Goal: Task Accomplishment & Management: Use online tool/utility

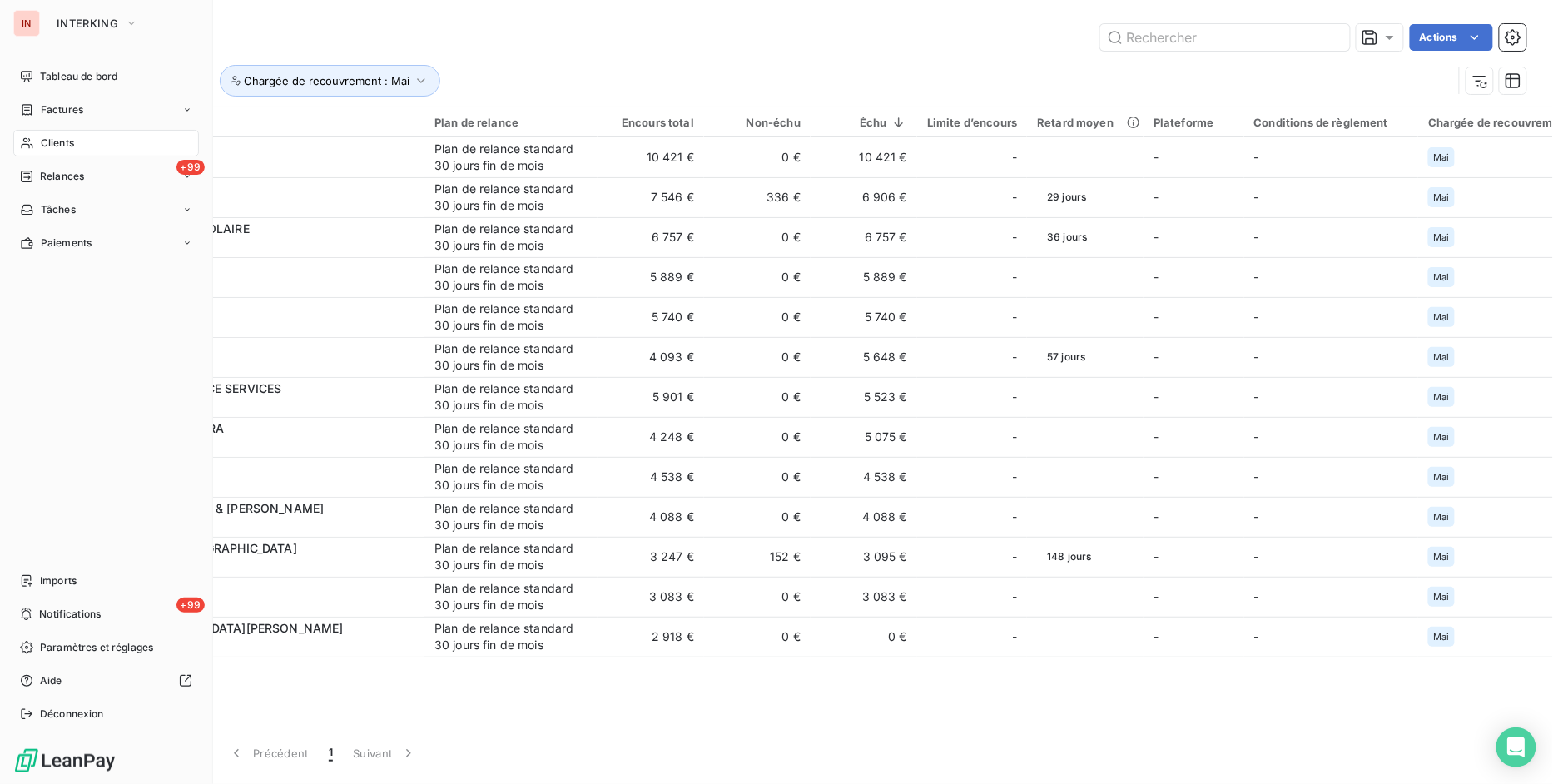
click at [56, 144] on span "Clients" at bounding box center [57, 143] width 34 height 15
click at [46, 144] on span "Clients" at bounding box center [57, 143] width 34 height 15
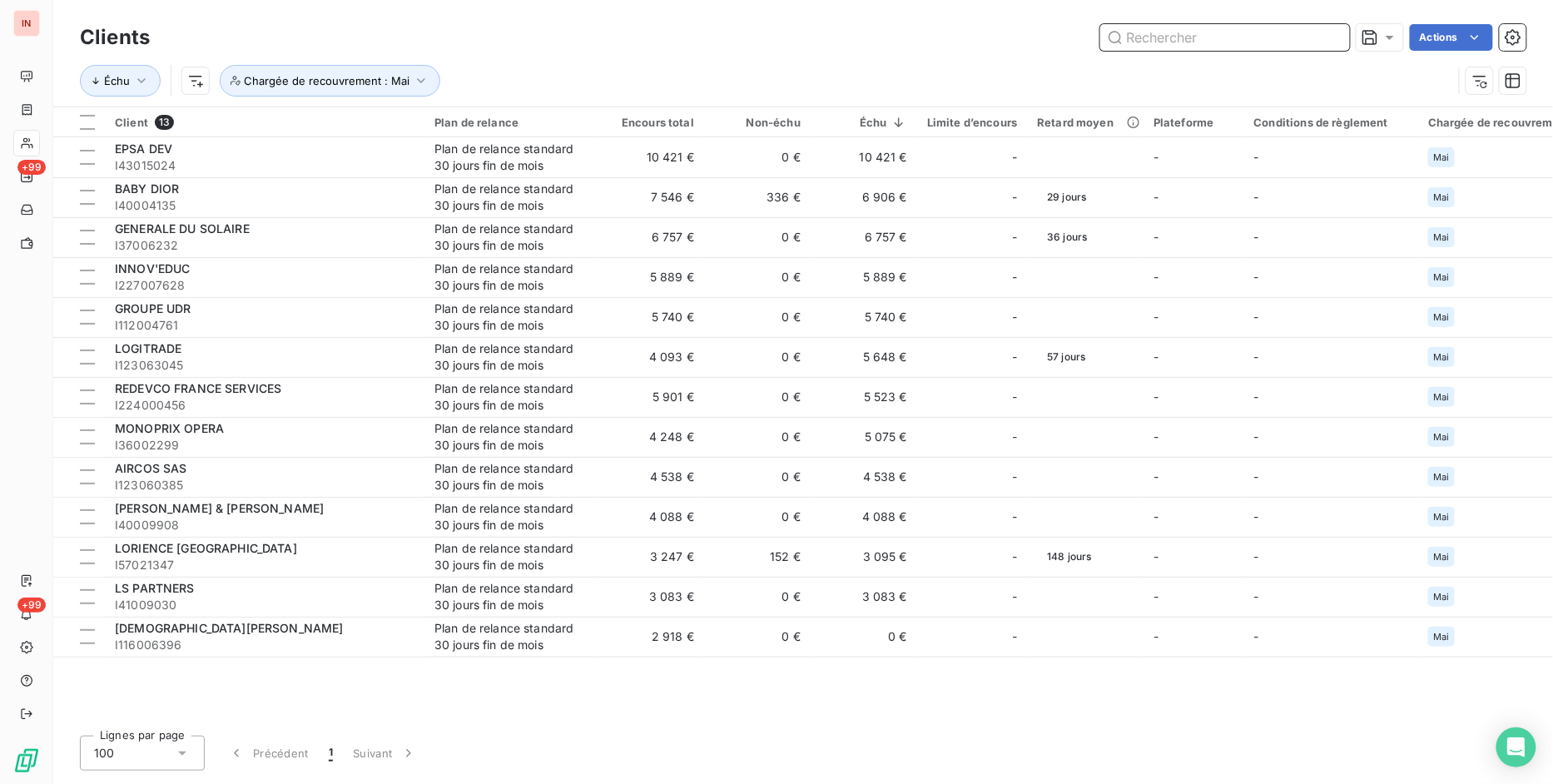
click at [1174, 38] on input "text" at bounding box center [1225, 37] width 250 height 26
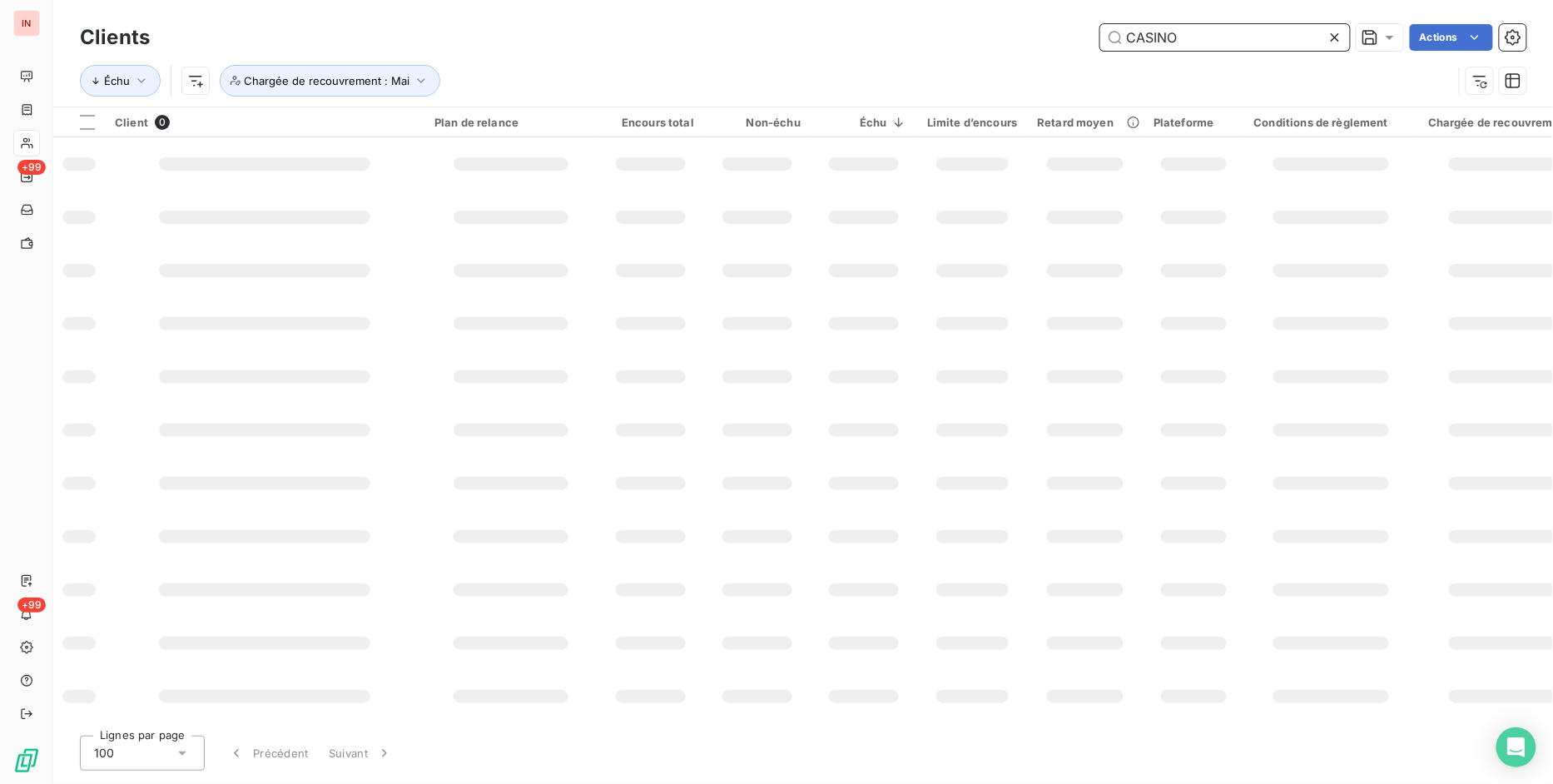
type input "CASINO"
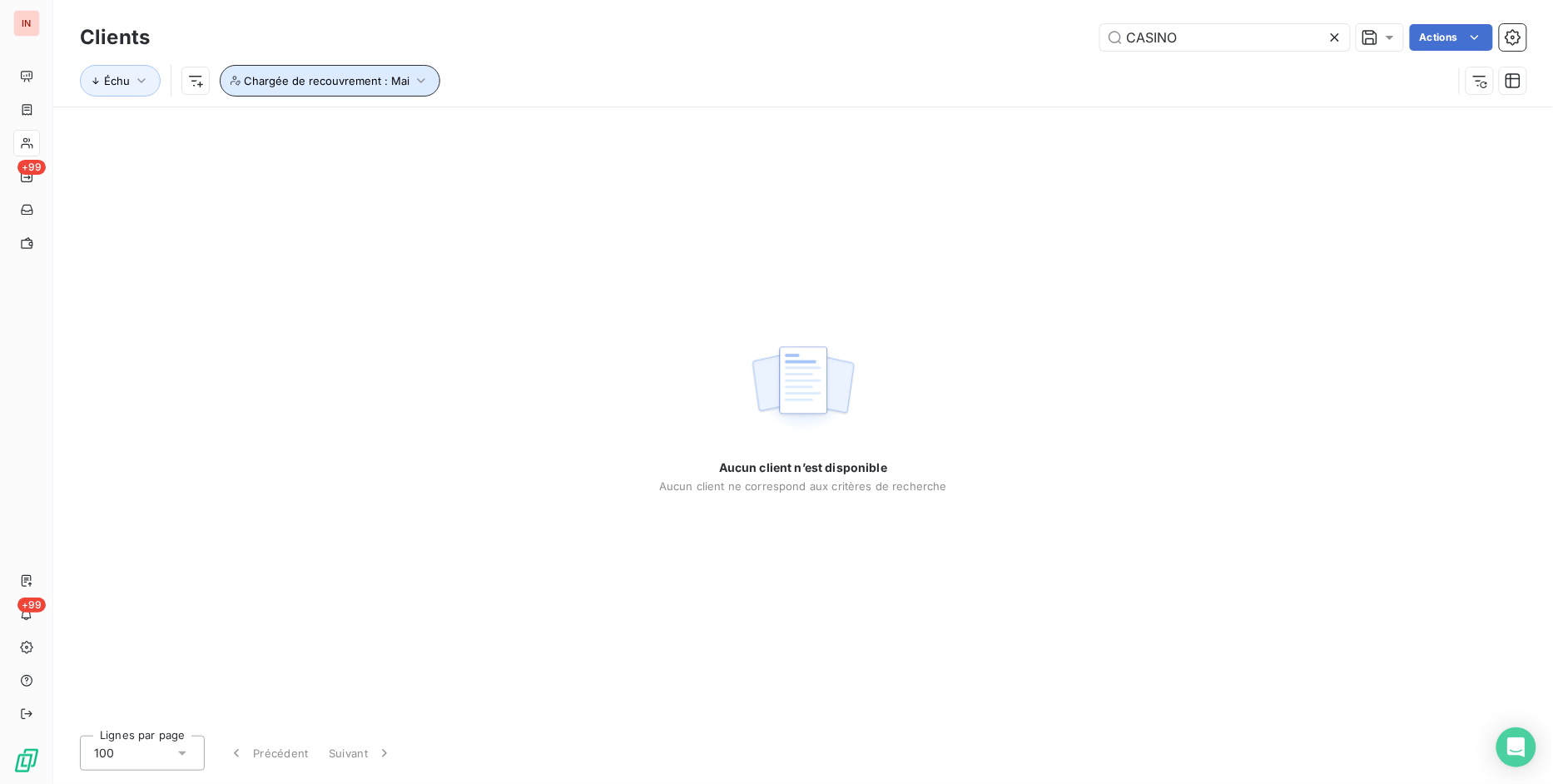
click at [353, 74] on span "Chargée de recouvrement : Mai" at bounding box center [326, 81] width 165 height 14
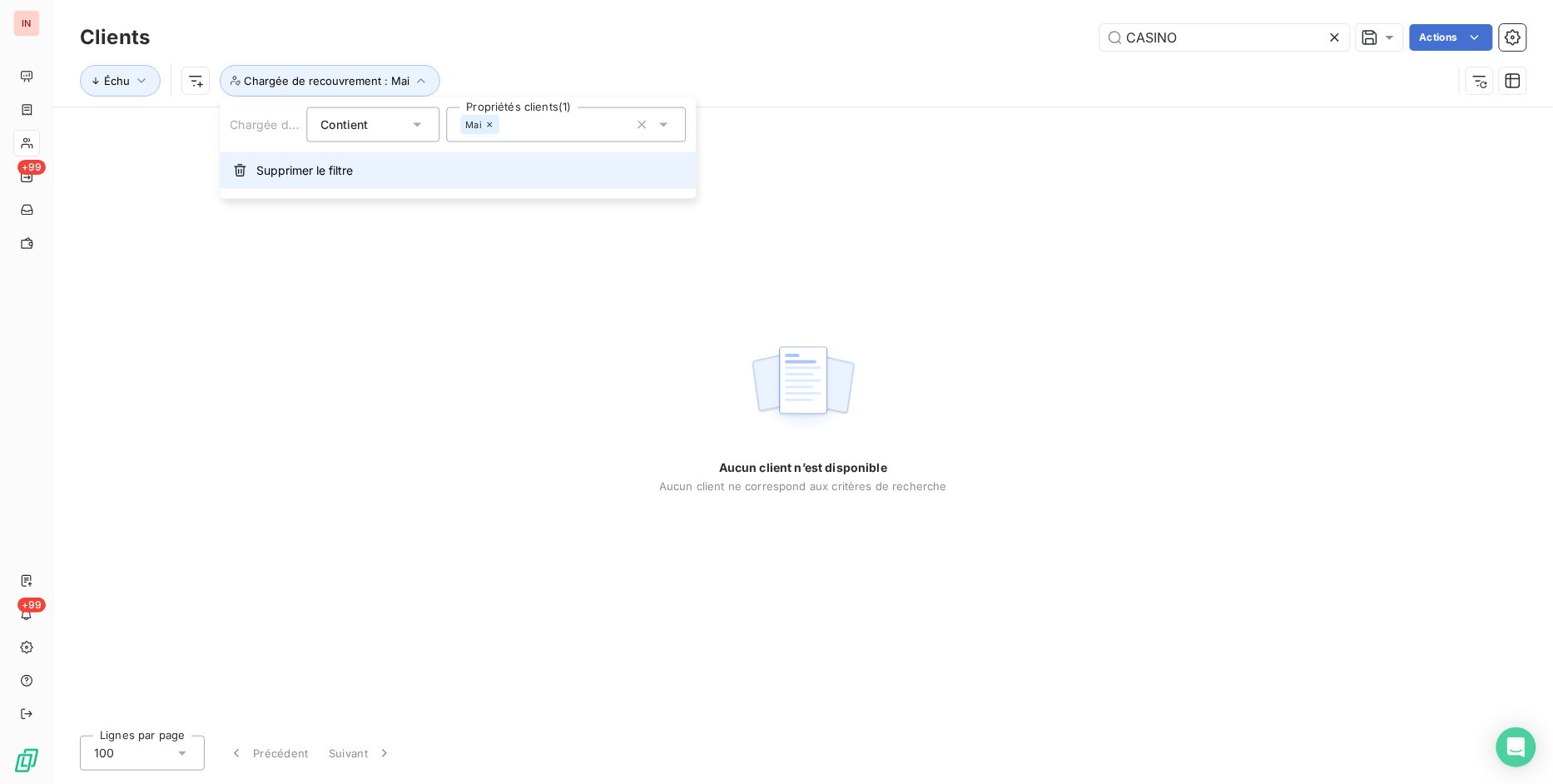
click at [264, 167] on span "Supprimer le filtre" at bounding box center [304, 171] width 96 height 16
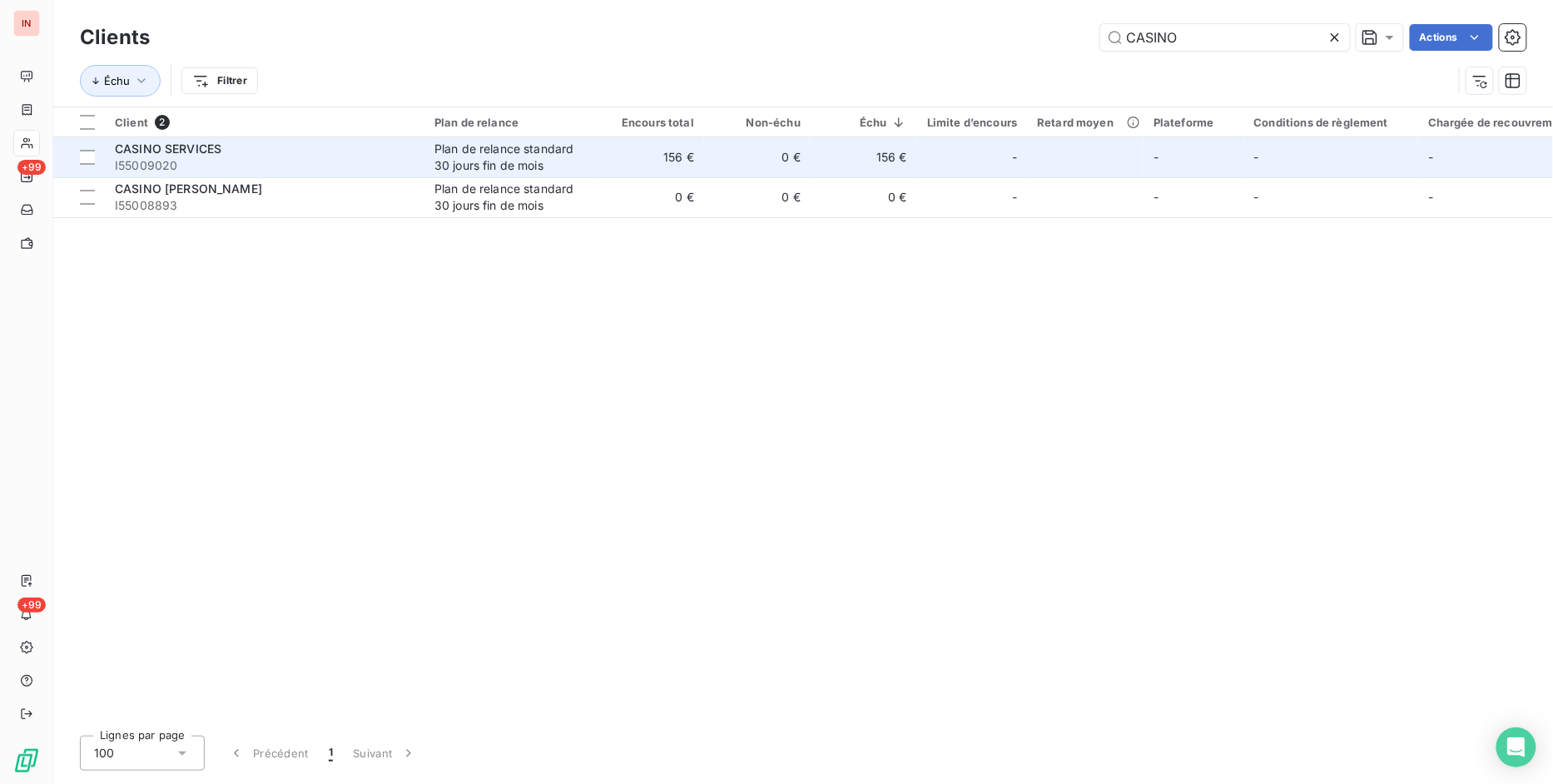
click at [275, 164] on span "I55009020" at bounding box center [264, 165] width 300 height 16
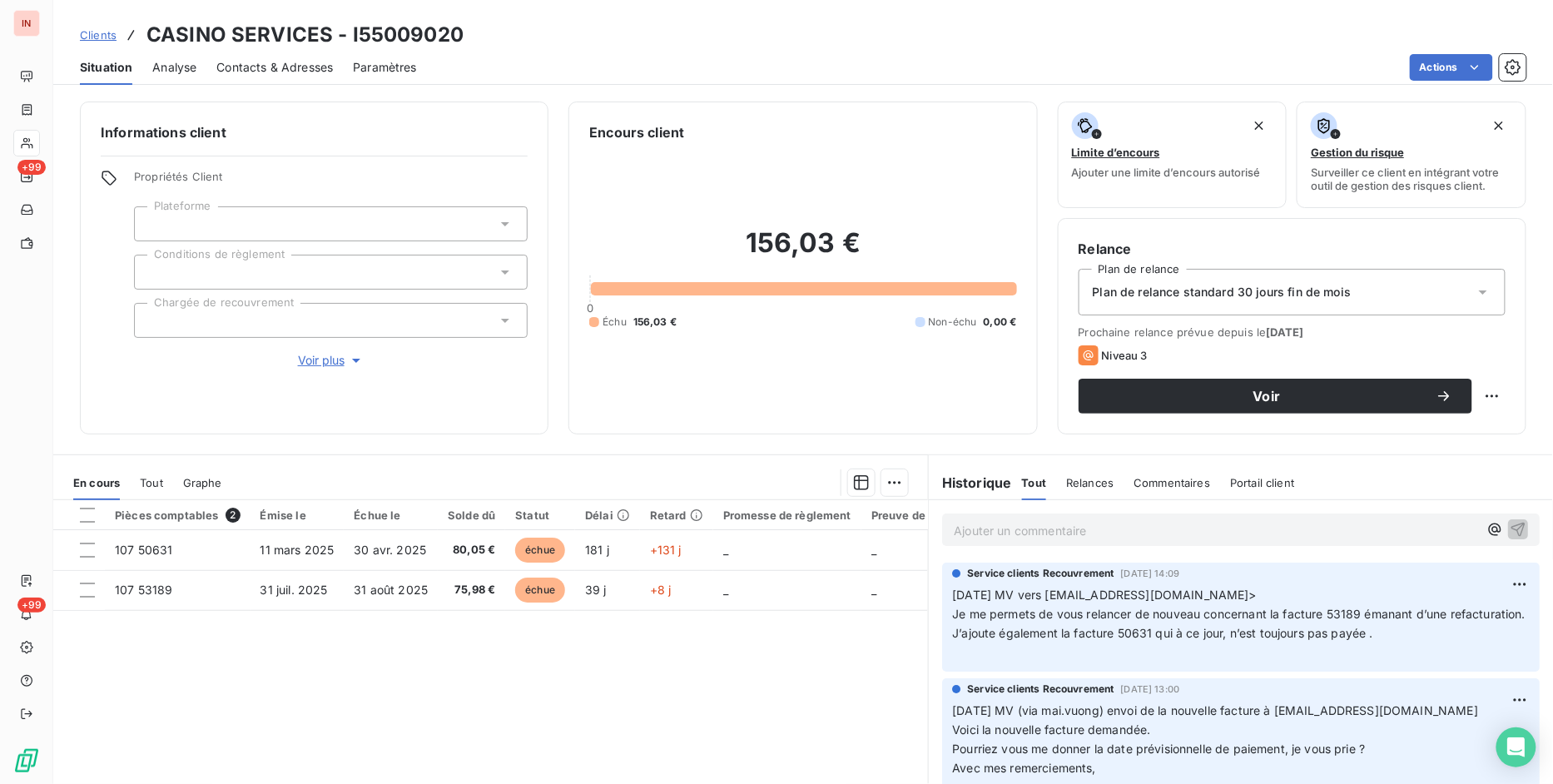
drag, startPoint x: 1169, startPoint y: 483, endPoint x: 1153, endPoint y: 506, distance: 28.0
click at [1169, 483] on span "Commentaires" at bounding box center [1171, 482] width 76 height 14
click at [1028, 536] on p "Ajouter un commentaire ﻿" at bounding box center [1215, 530] width 524 height 21
click at [1092, 534] on p "[DATE] MV" at bounding box center [1215, 529] width 524 height 19
click at [1191, 558] on div "[DATE] MV mail reçu de" at bounding box center [1240, 528] width 624 height 57
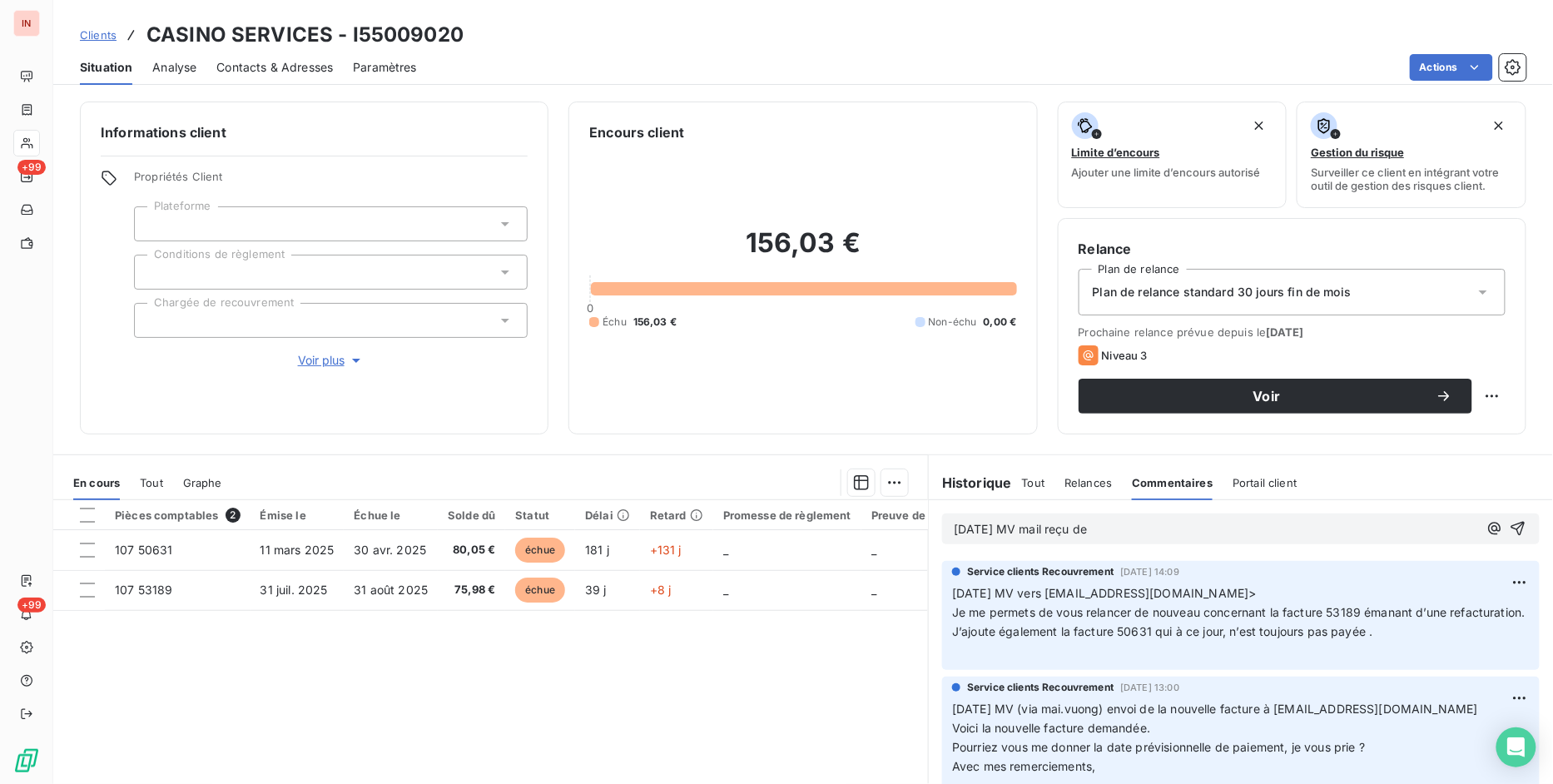
click at [1121, 530] on p "[DATE] MV mail reçu de" at bounding box center [1215, 529] width 524 height 19
click at [1090, 539] on p "[DATE] MV mail reçu [PERSON_NAME] <[EMAIL_ADDRESS][DOMAIN_NAME]>" at bounding box center [1215, 529] width 524 height 19
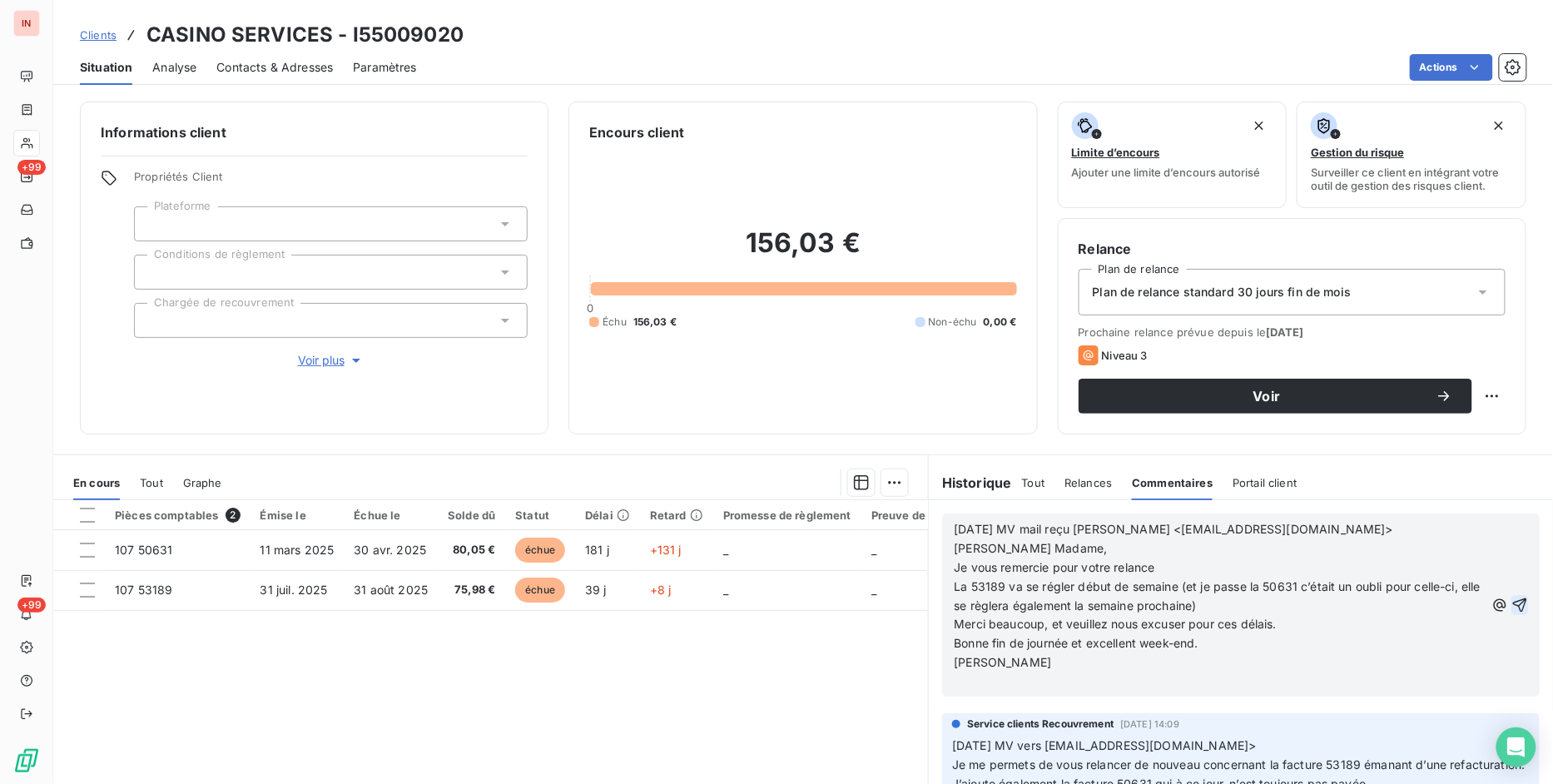
click at [1511, 601] on icon "button" at bounding box center [1519, 605] width 16 height 16
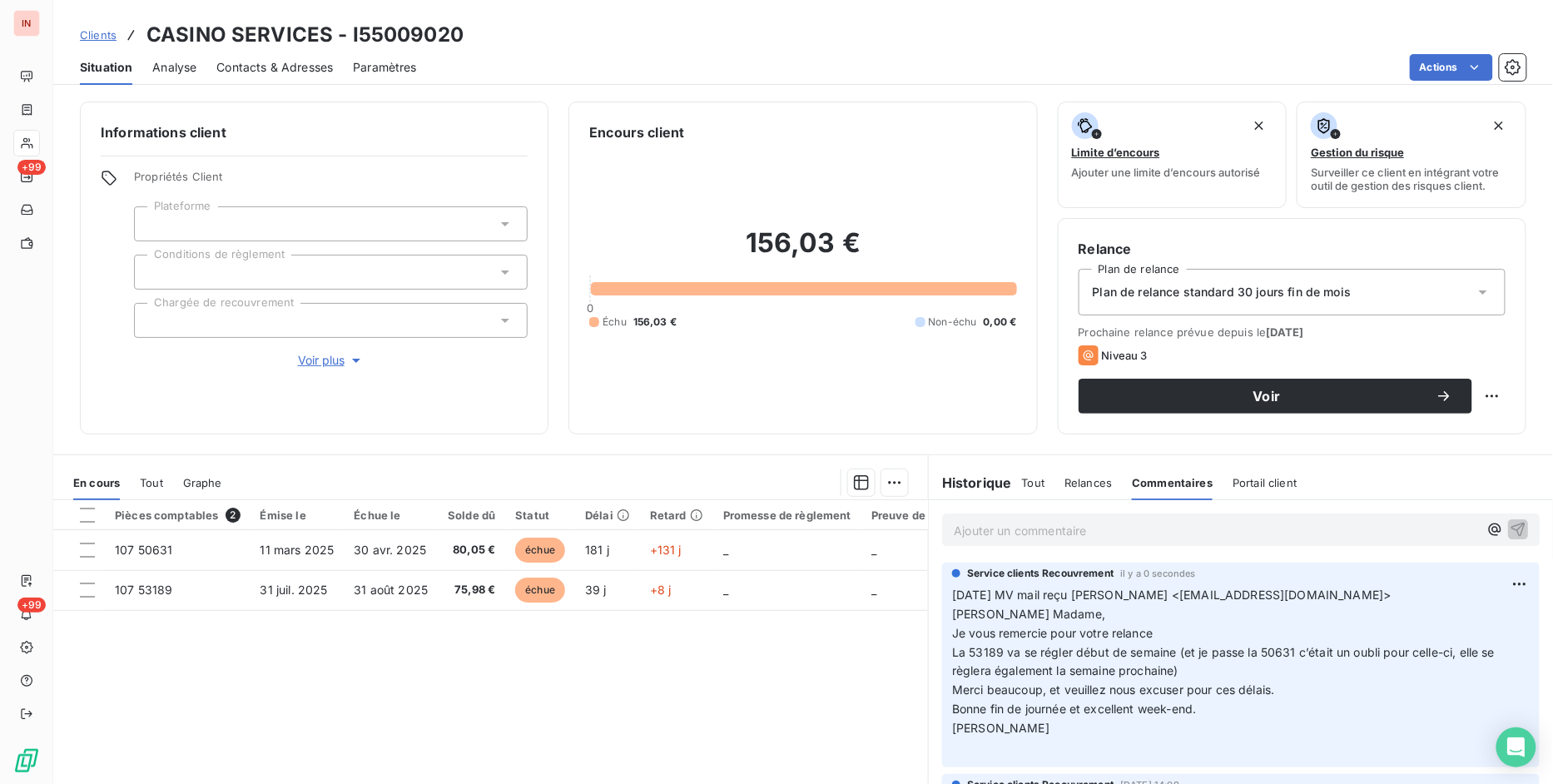
drag, startPoint x: 1144, startPoint y: 22, endPoint x: 1351, endPoint y: 43, distance: 208.1
click at [1144, 22] on div "Clients CASINO SERVICES - I55009020" at bounding box center [803, 35] width 1499 height 30
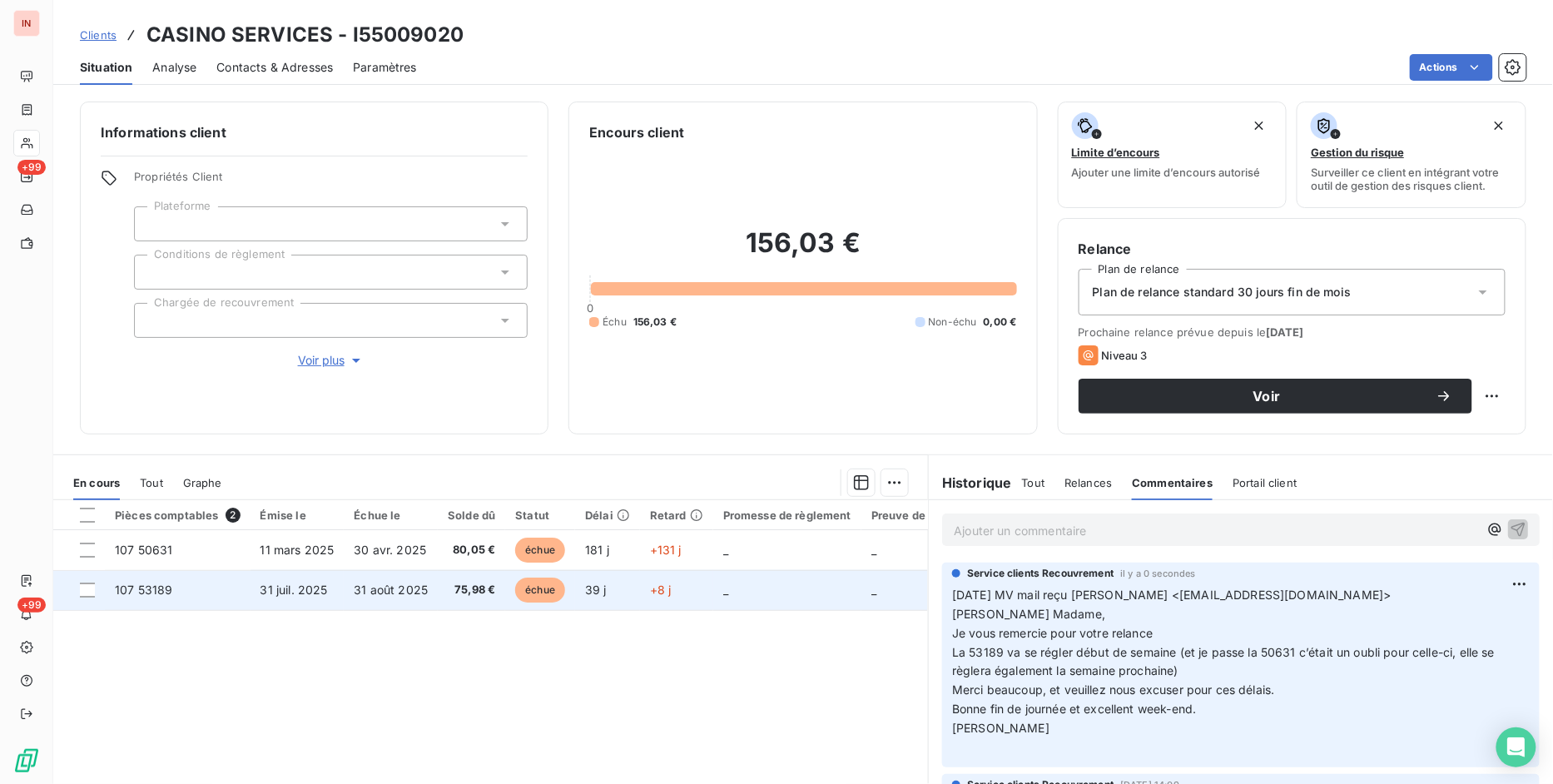
click at [153, 589] on span "107 53189" at bounding box center [143, 590] width 57 height 15
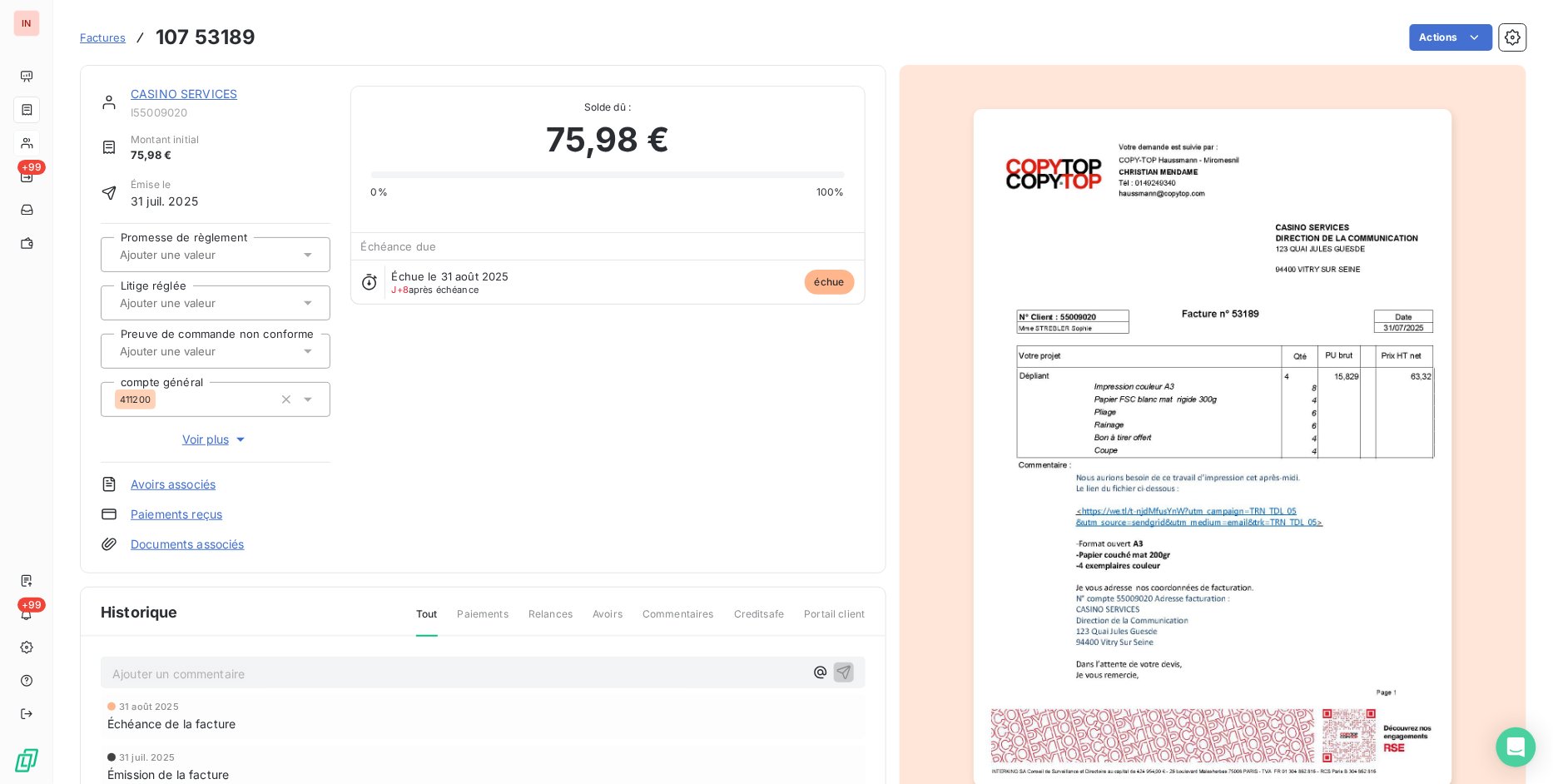
click at [622, 517] on div "CASINO SERVICES I55009020 Montant initial 75,98 € Émise le [DATE] Promesse de r…" at bounding box center [483, 319] width 765 height 467
click at [1434, 35] on html "IN +99 +99 Factures 107 53189 Actions CASINO SERVICES I55009020 Montant initial…" at bounding box center [776, 392] width 1553 height 784
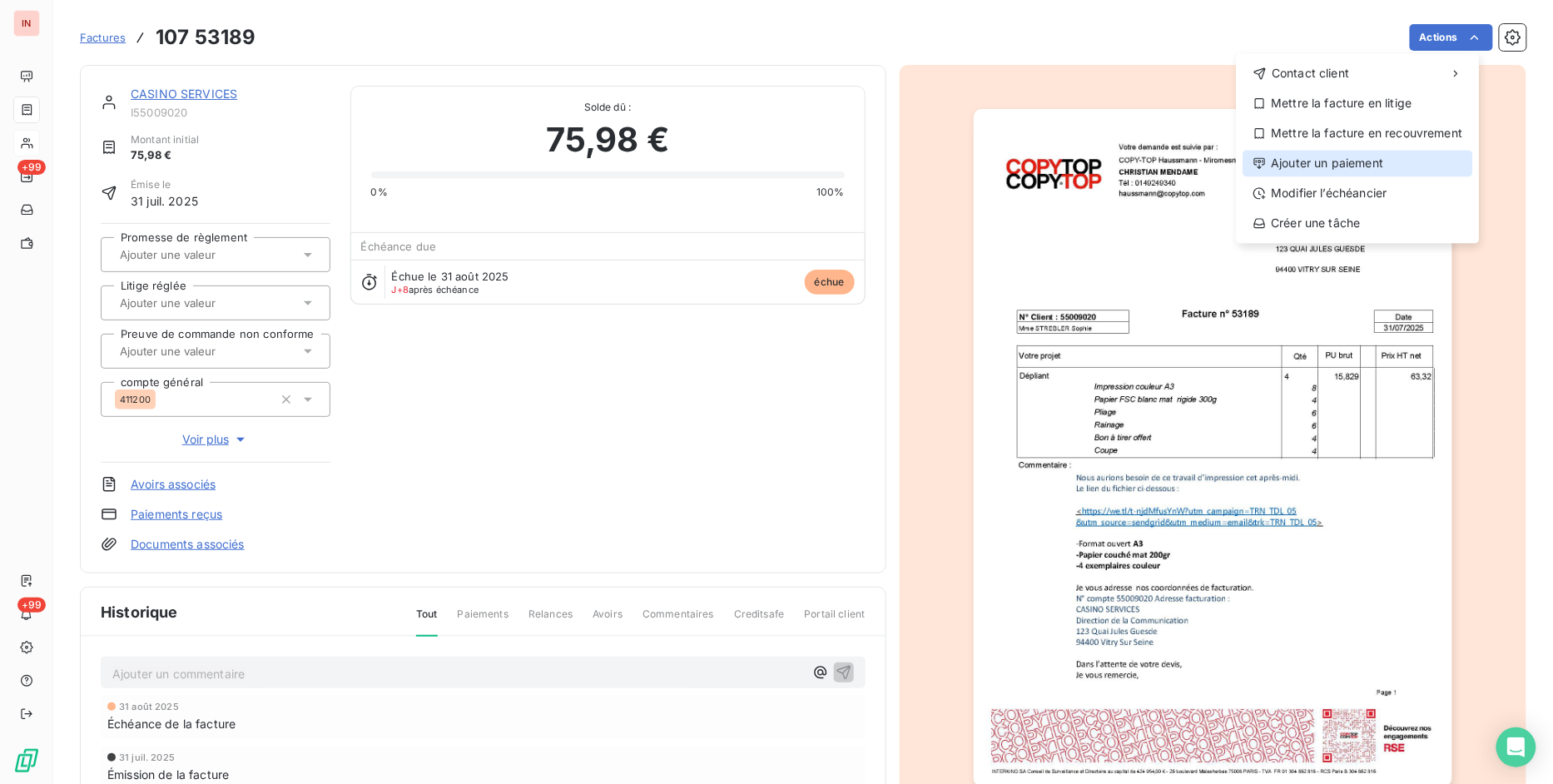
click at [1332, 155] on div "Ajouter un paiement" at bounding box center [1358, 163] width 230 height 26
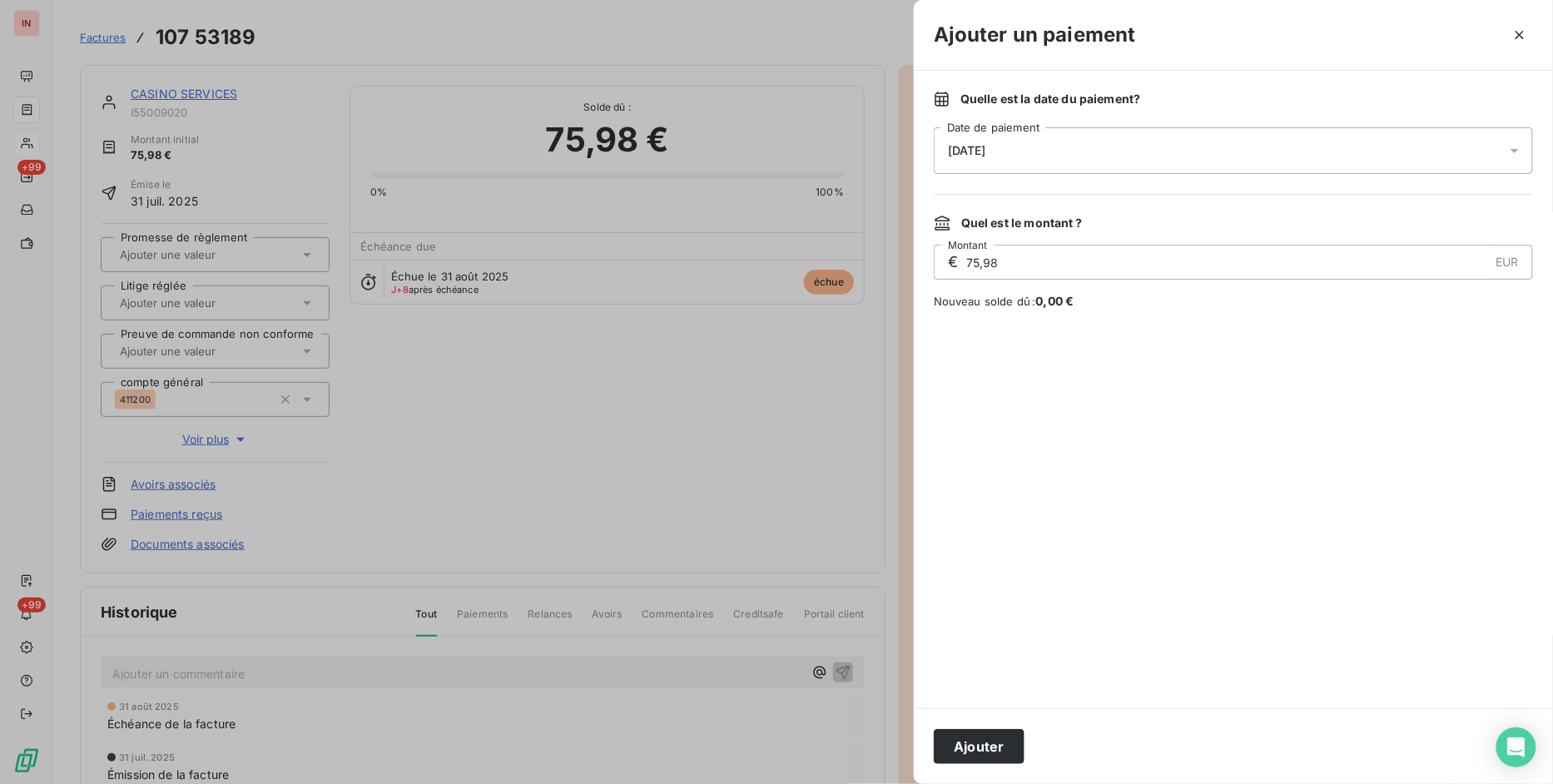
click at [1028, 145] on div "[DATE]" at bounding box center [1233, 150] width 599 height 46
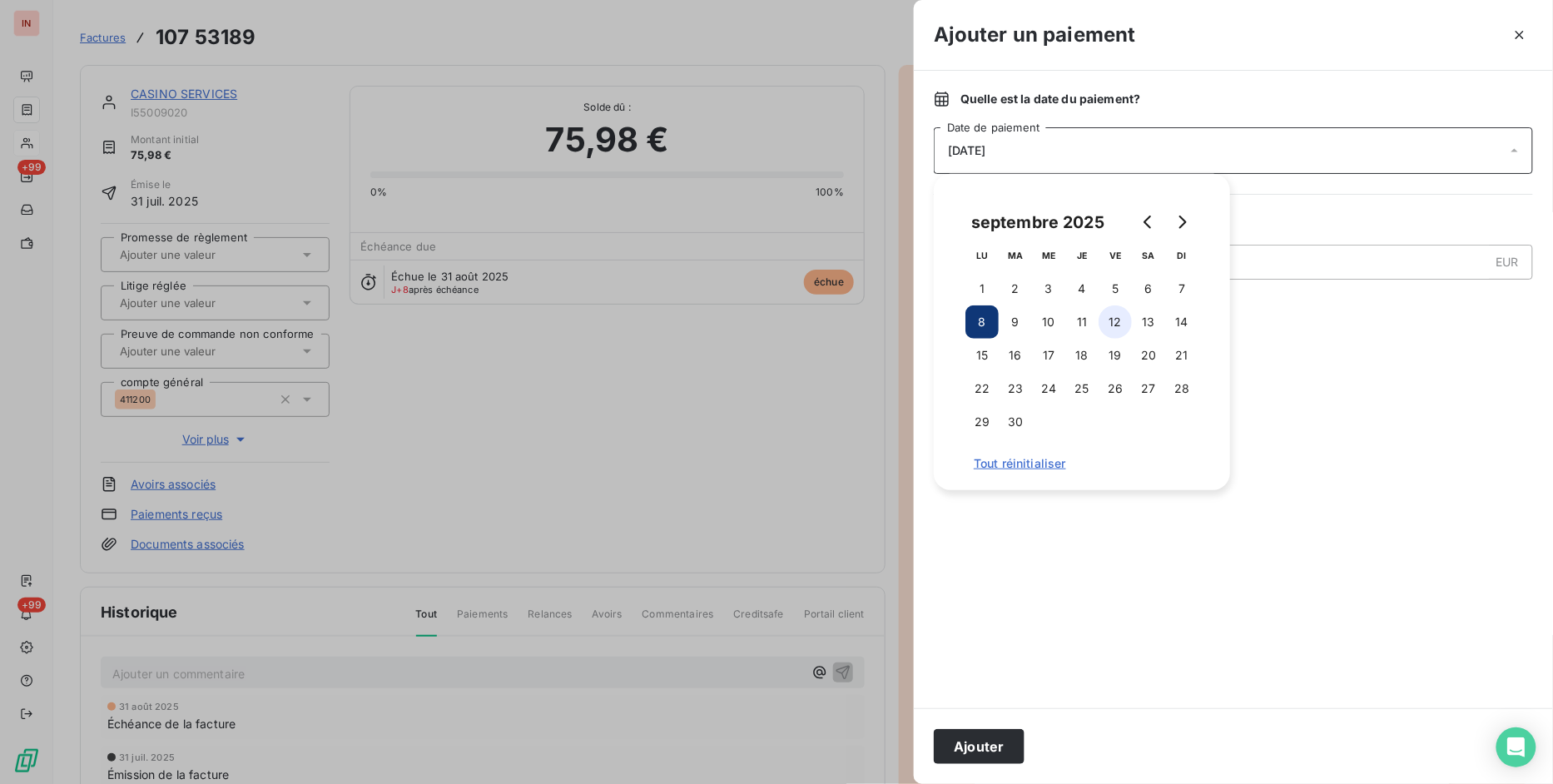
click at [1127, 324] on button "12" at bounding box center [1115, 322] width 34 height 34
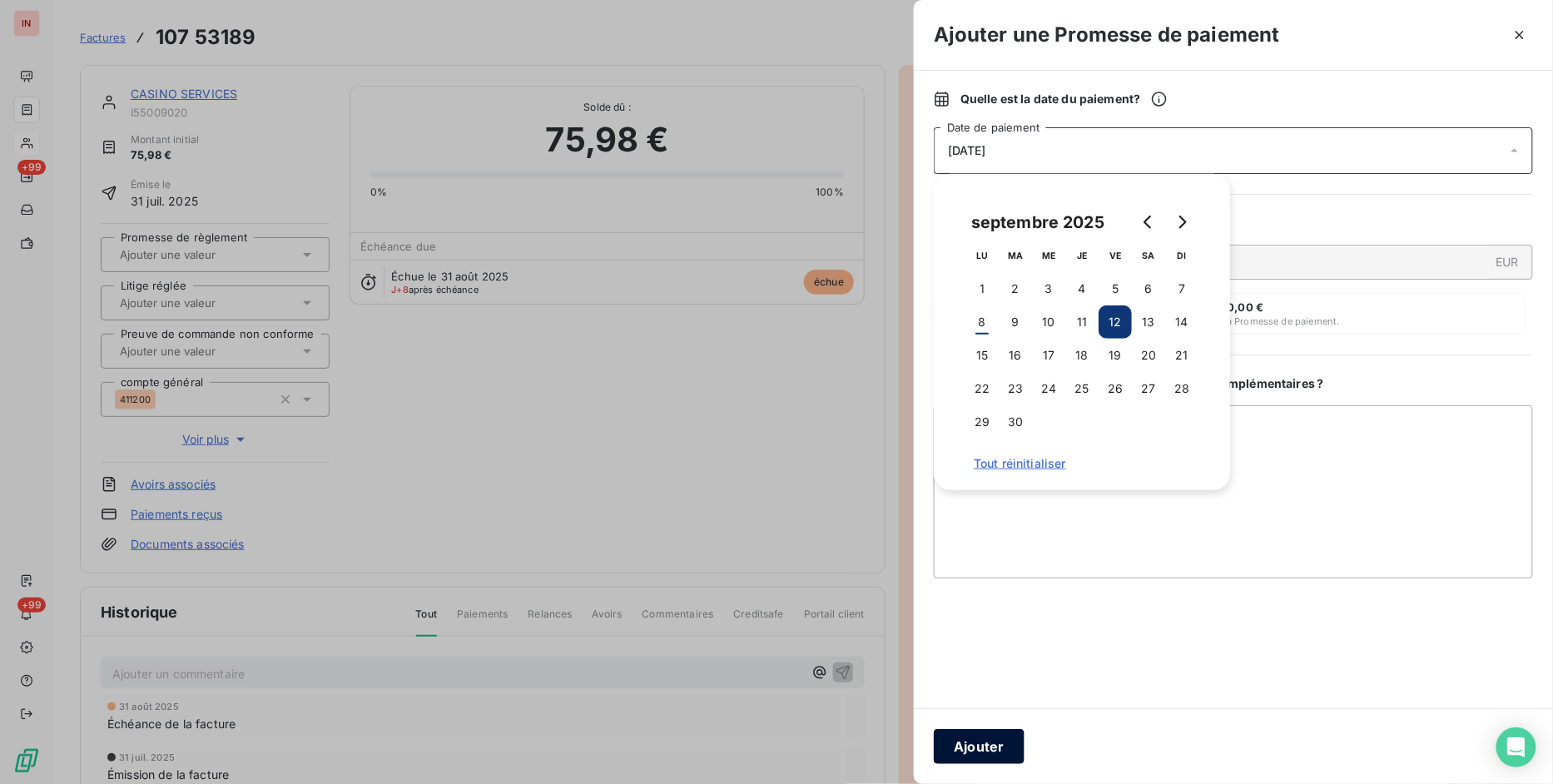
click at [975, 746] on button "Ajouter" at bounding box center [980, 746] width 91 height 35
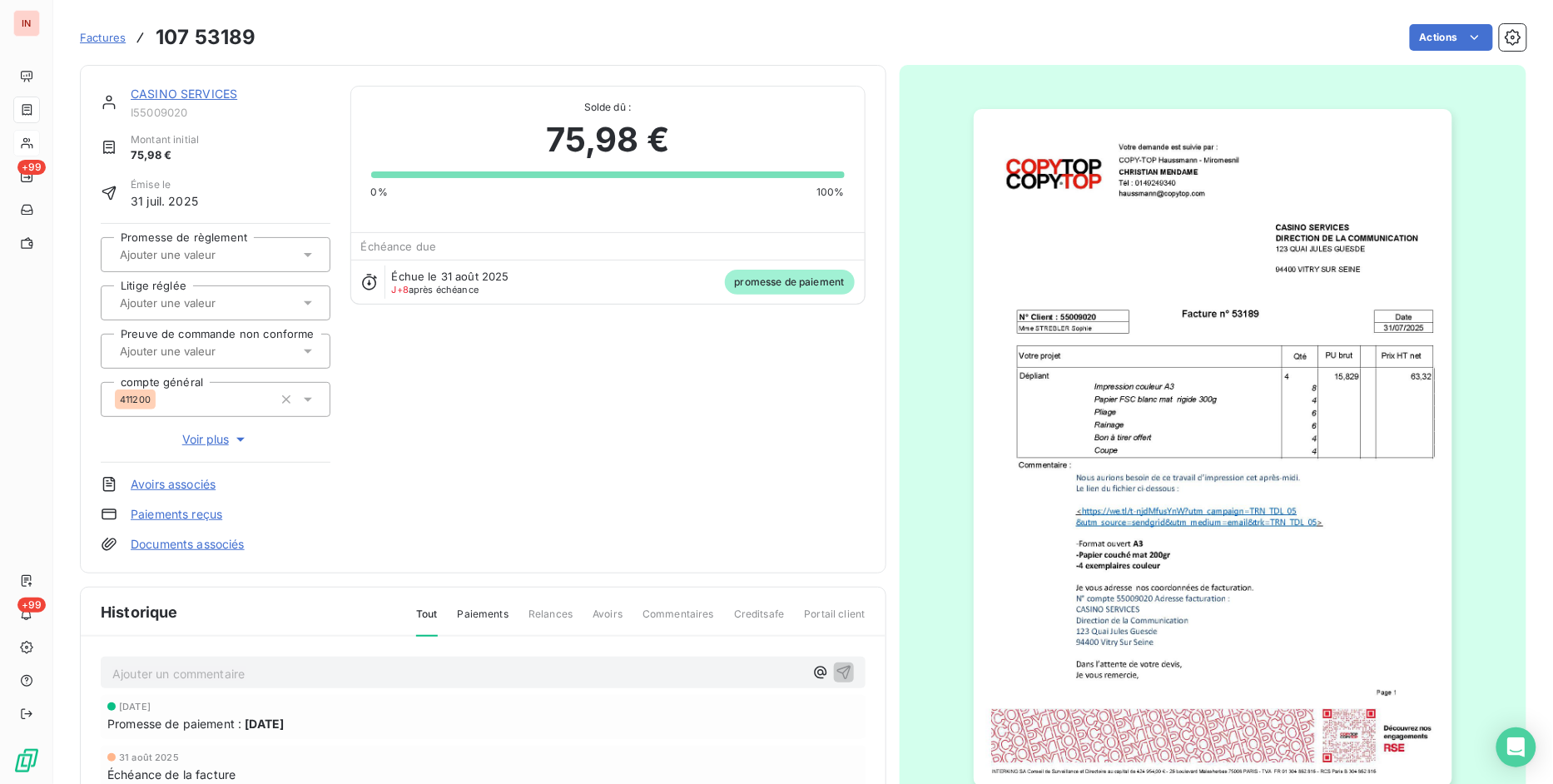
click at [294, 258] on div at bounding box center [206, 254] width 184 height 22
click at [123, 295] on div at bounding box center [119, 299] width 16 height 16
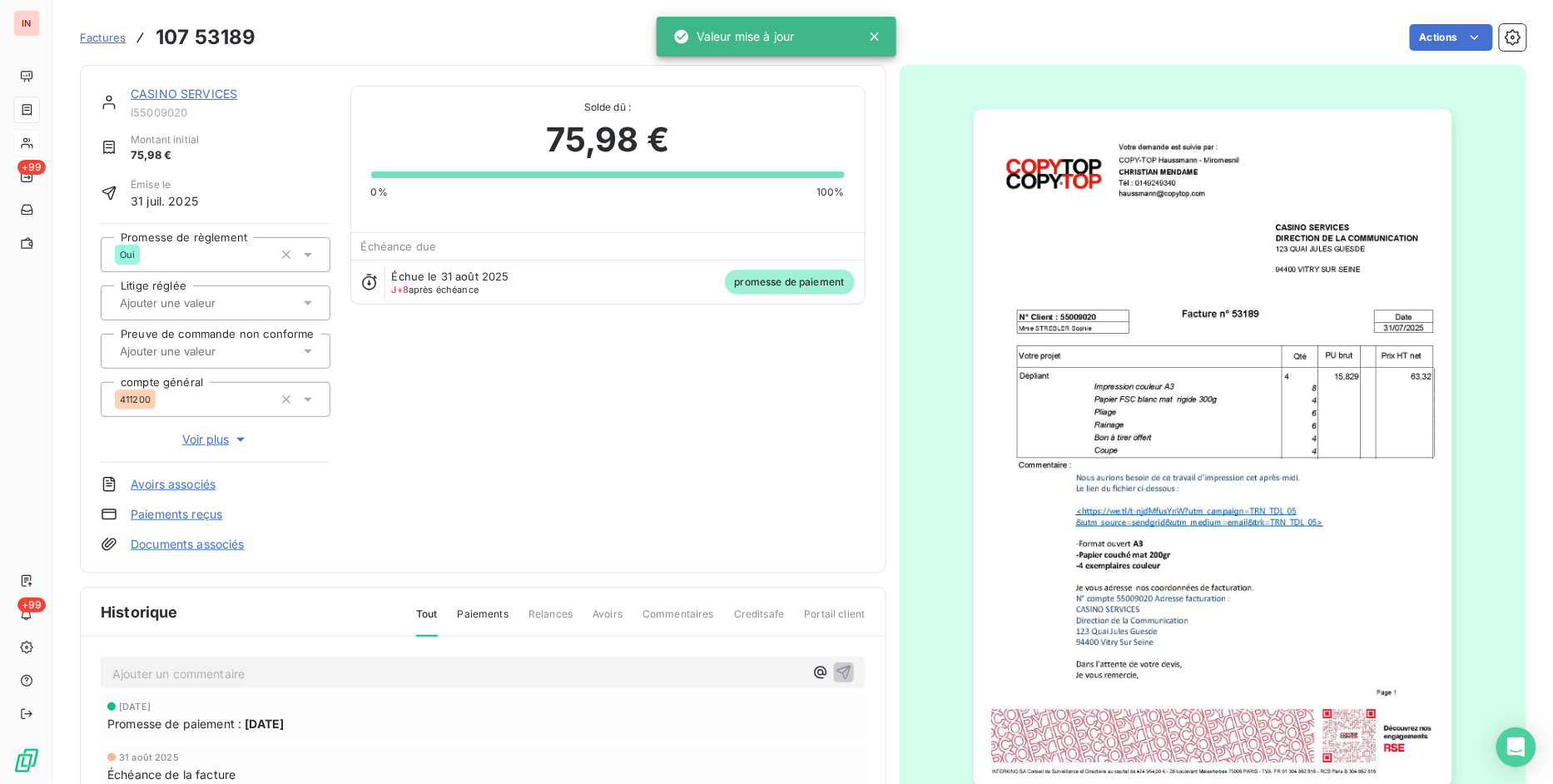
click at [114, 35] on span "Factures" at bounding box center [103, 37] width 45 height 14
click at [204, 86] on link "CASINO SERVICES" at bounding box center [184, 94] width 106 height 15
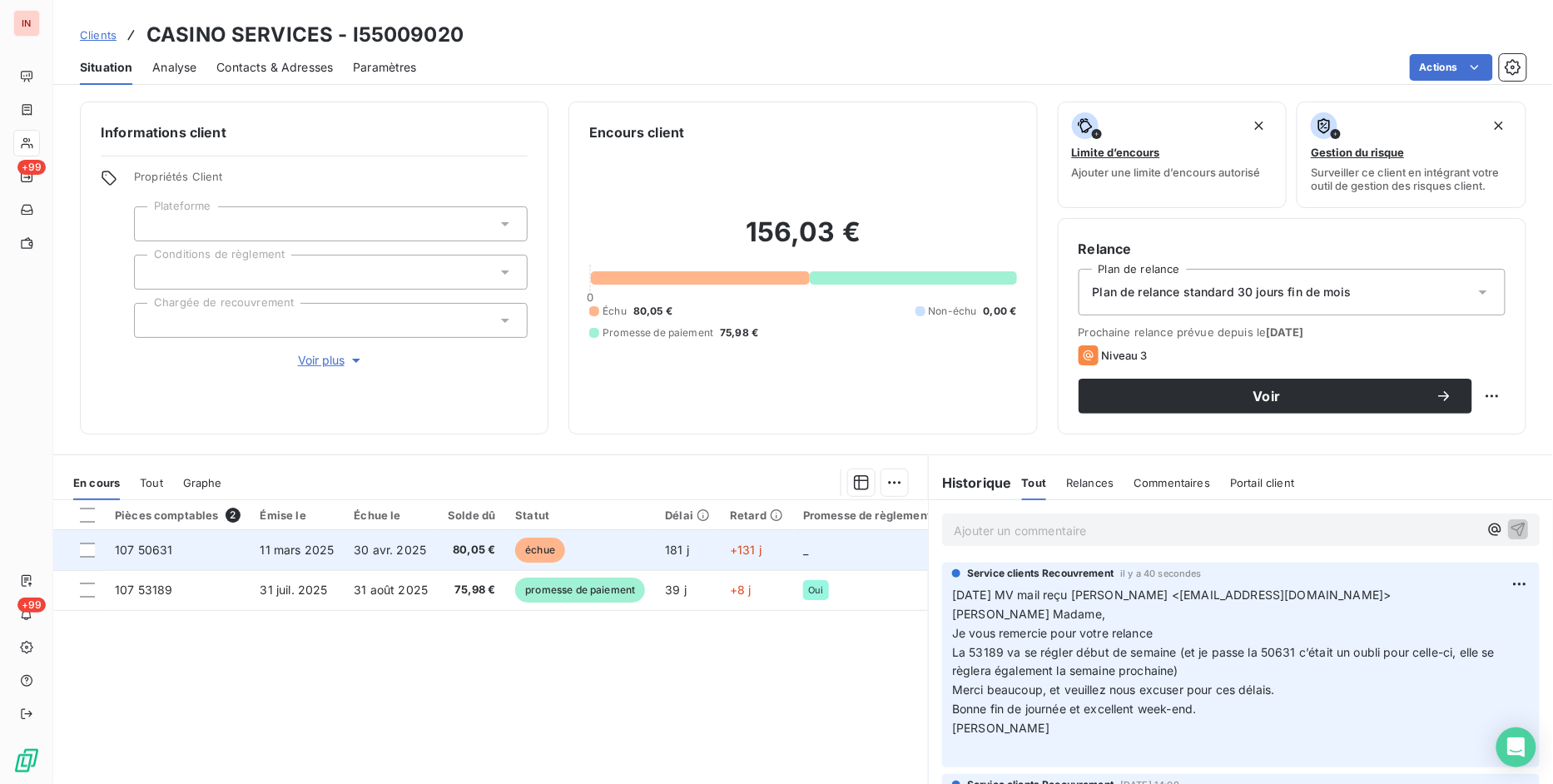
click at [481, 551] on span "80,05 €" at bounding box center [472, 550] width 47 height 16
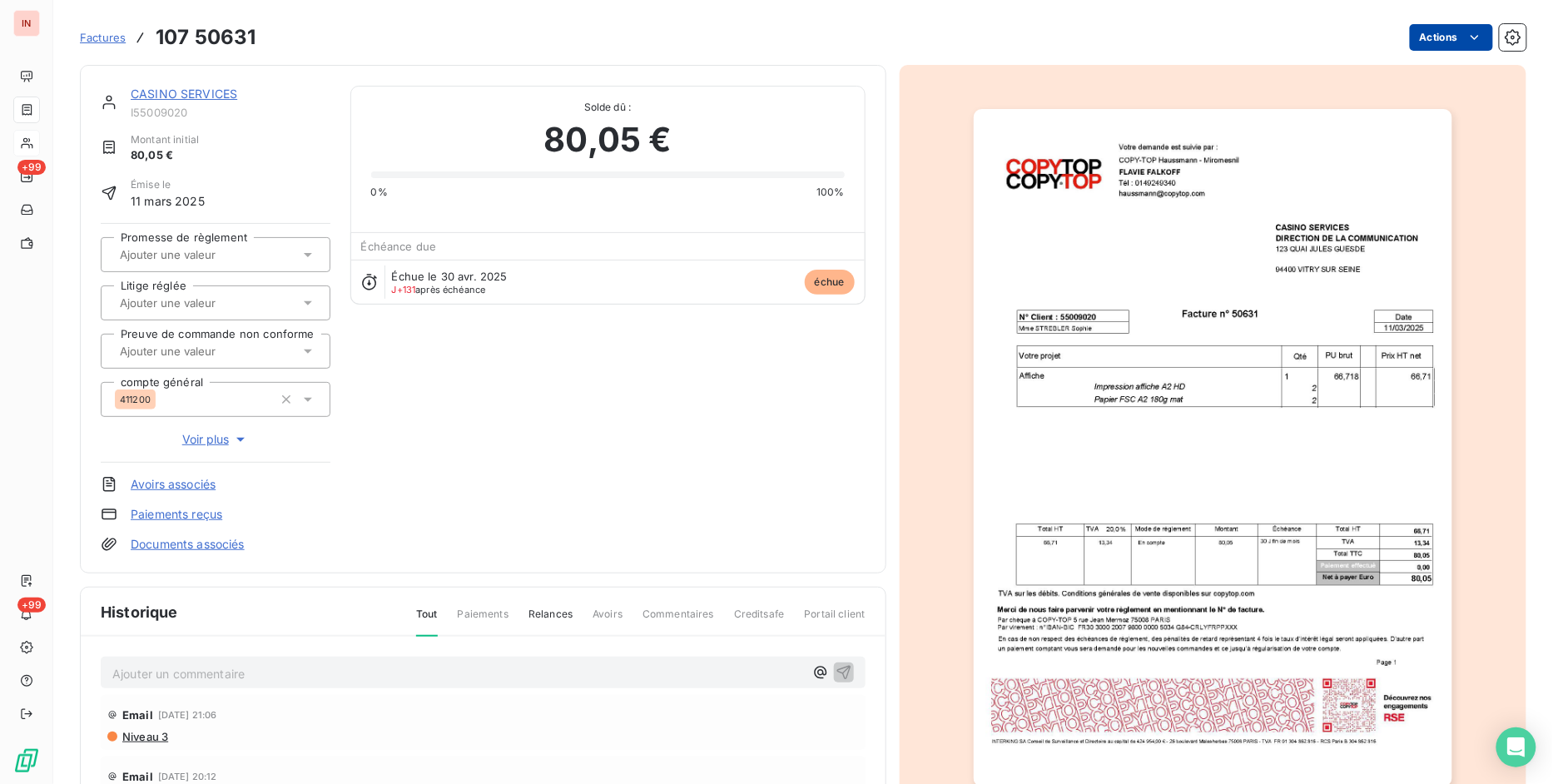
click at [1434, 34] on html "IN +99 +99 Factures 107 50631 Actions CASINO SERVICES I55009020 Montant initial…" at bounding box center [776, 392] width 1553 height 784
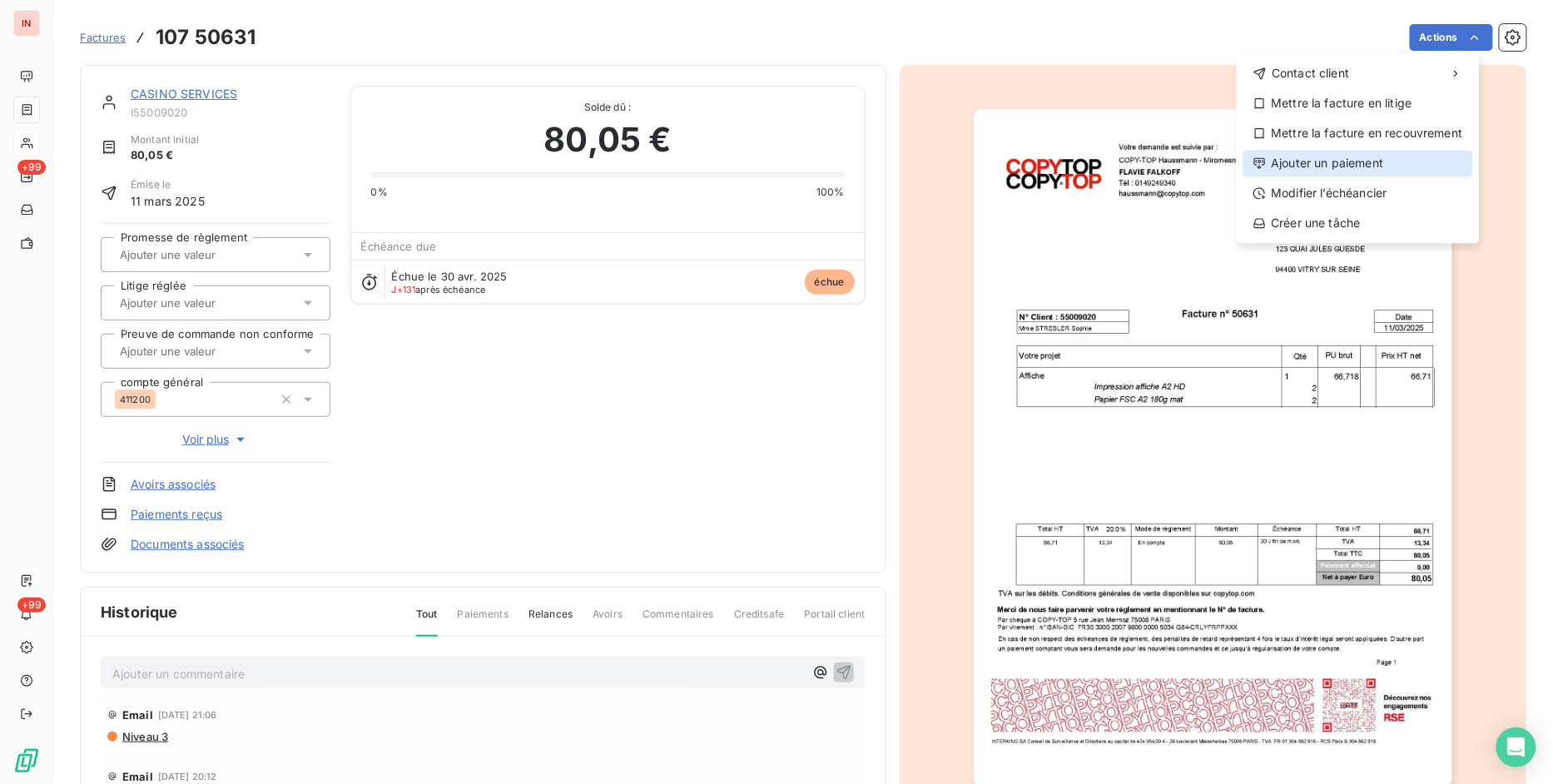
click at [1362, 170] on div "Ajouter un paiement" at bounding box center [1358, 163] width 230 height 26
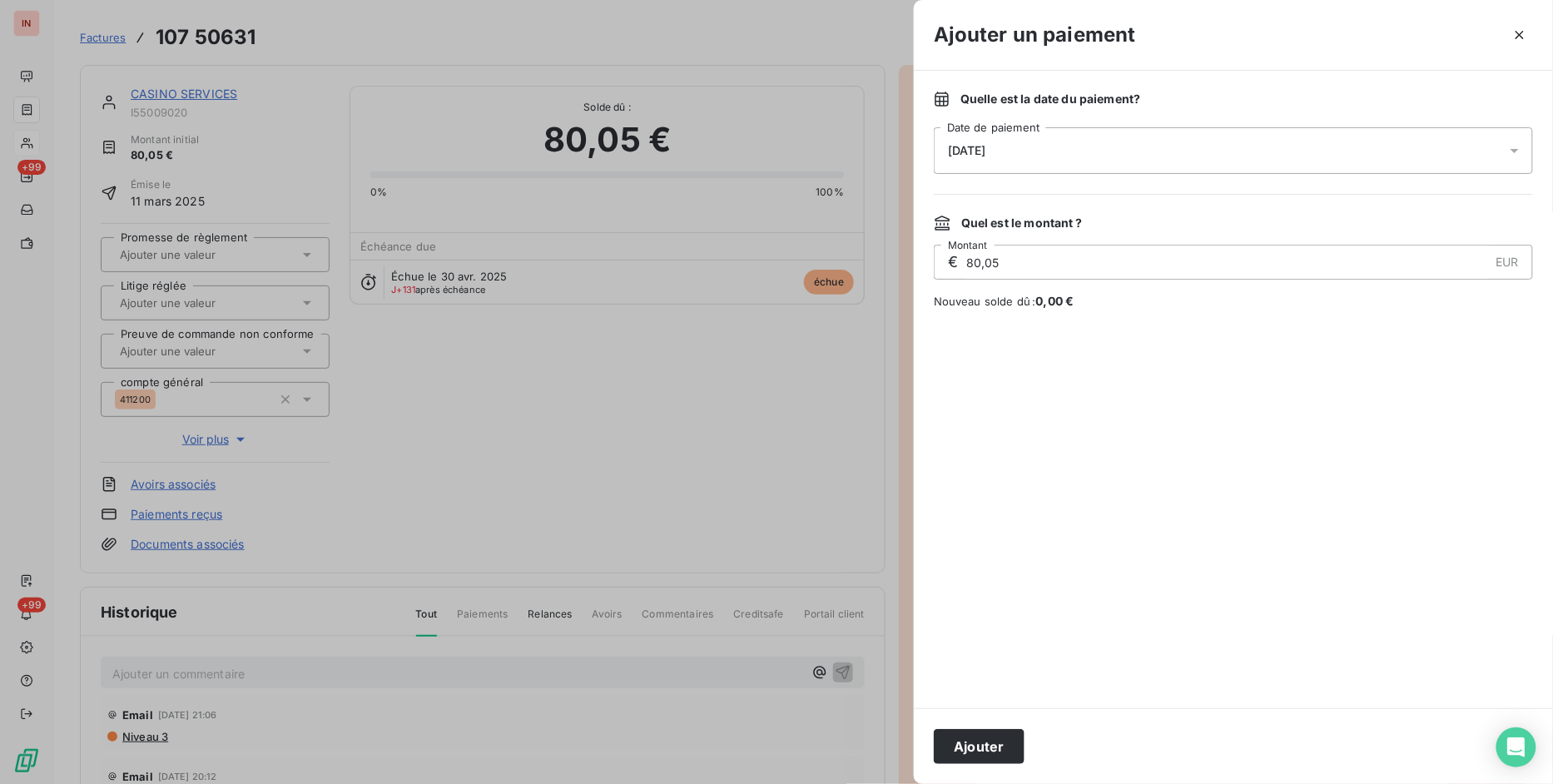
click at [1000, 140] on div "[DATE]" at bounding box center [1233, 150] width 599 height 46
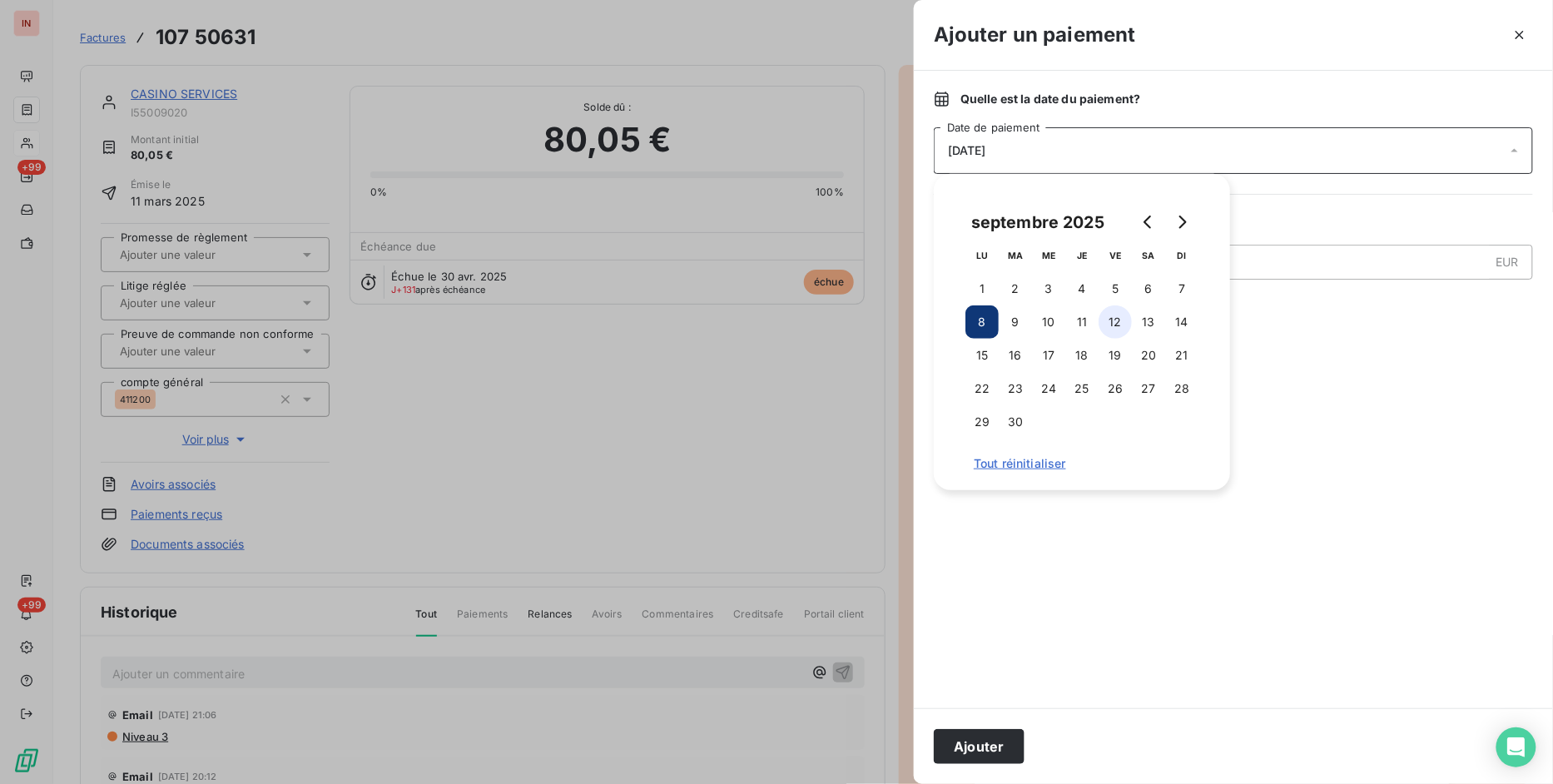
click at [1110, 319] on button "12" at bounding box center [1115, 322] width 34 height 34
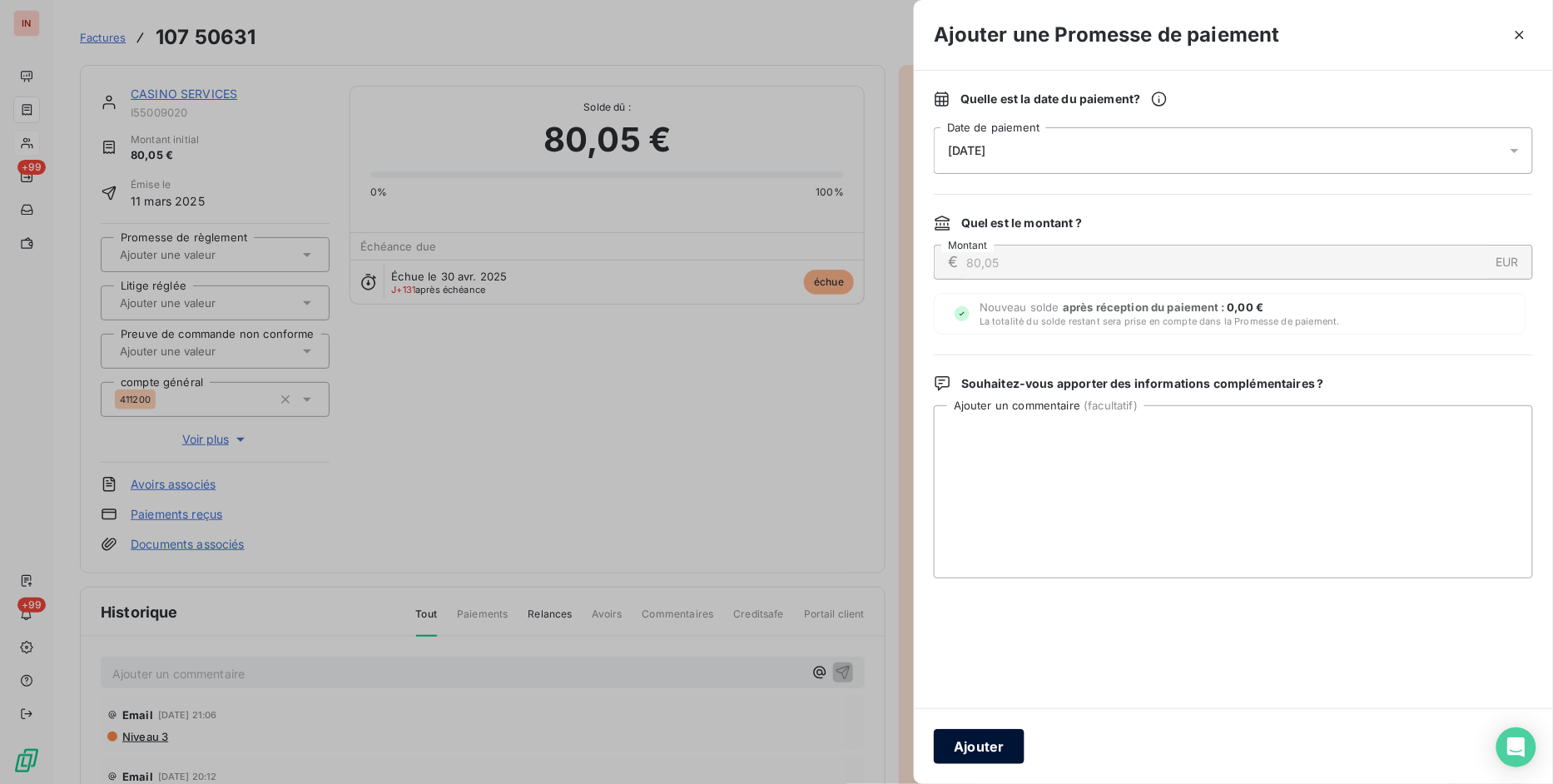
click at [999, 742] on button "Ajouter" at bounding box center [980, 746] width 91 height 35
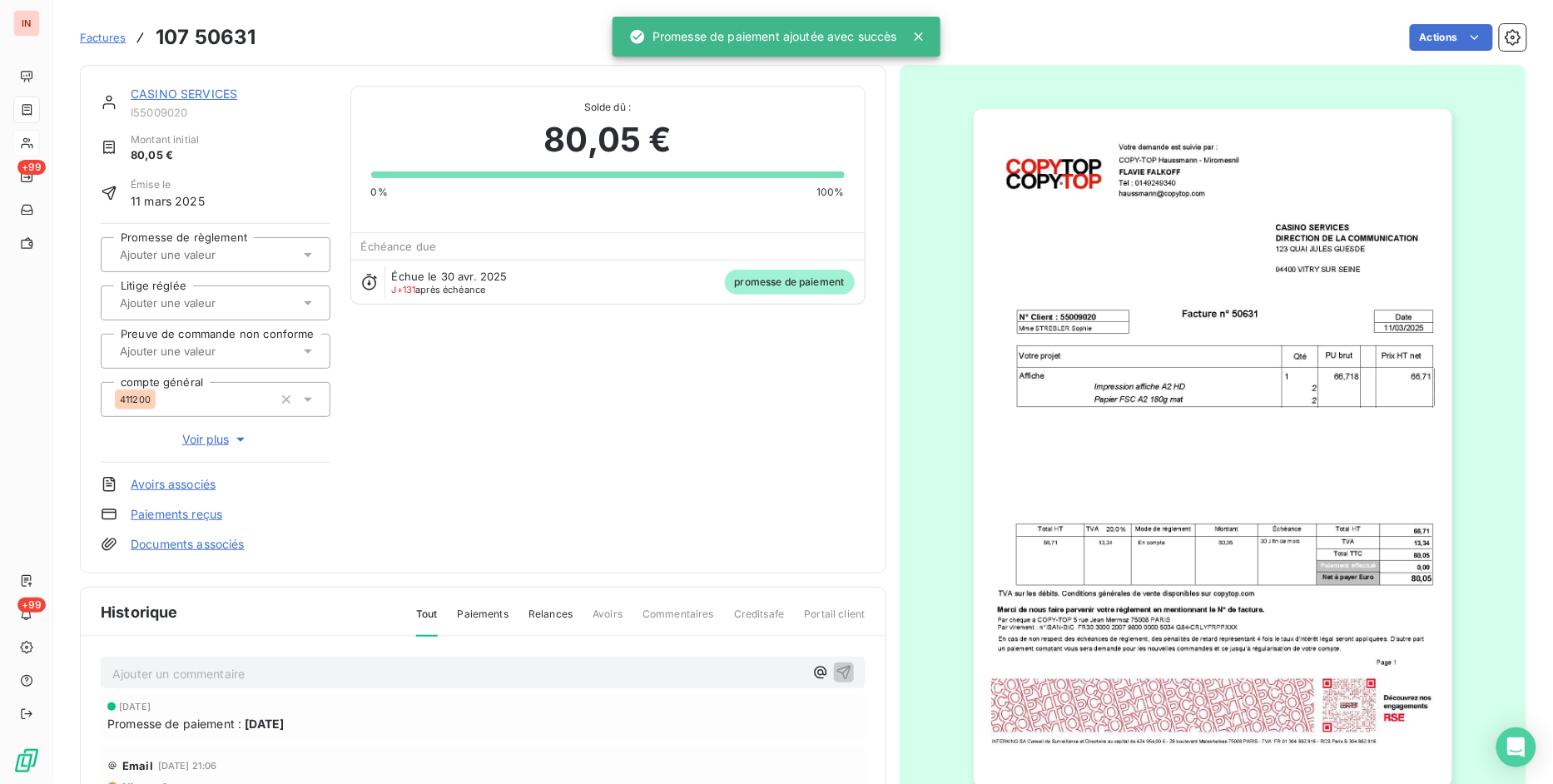
click at [267, 261] on div at bounding box center [206, 254] width 184 height 22
click at [114, 301] on div at bounding box center [119, 299] width 16 height 16
